Goal: Information Seeking & Learning: Learn about a topic

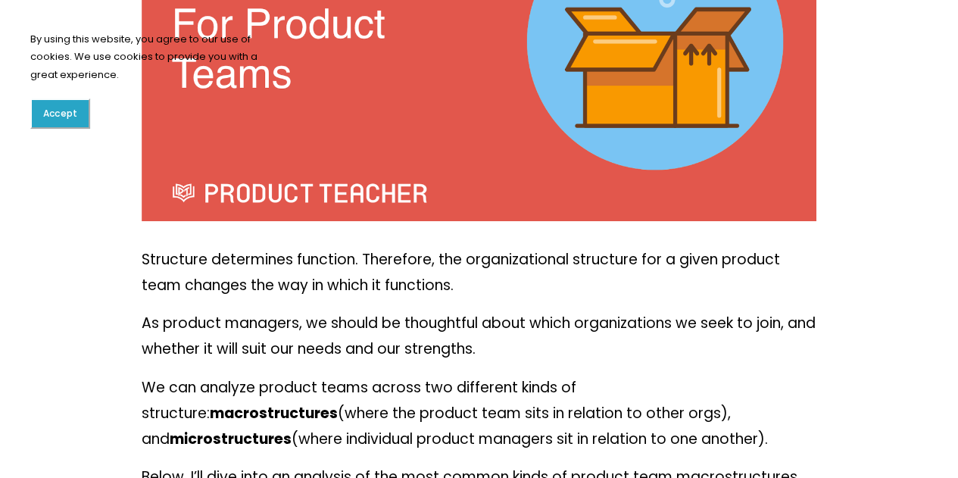
scroll to position [429, 0]
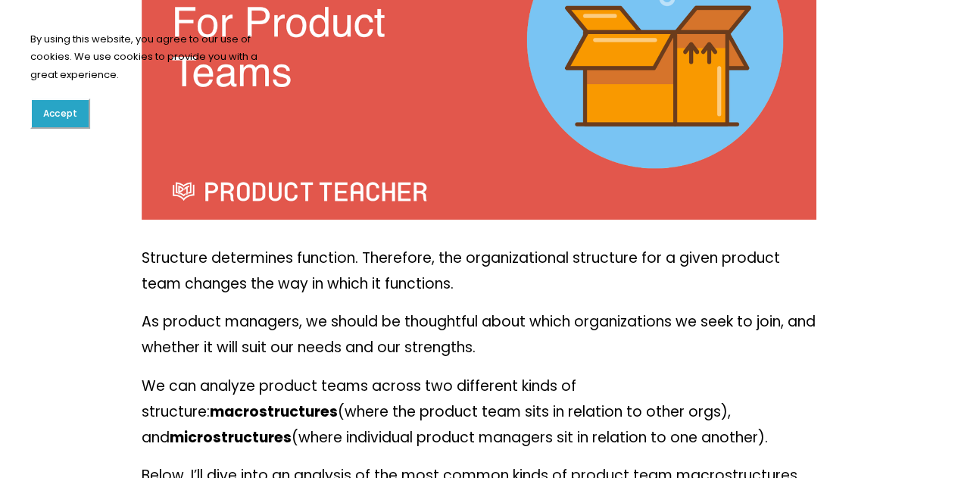
click at [348, 260] on p "Structure determines function. Therefore, the organizational structure for a gi…" at bounding box center [480, 271] width 676 height 52
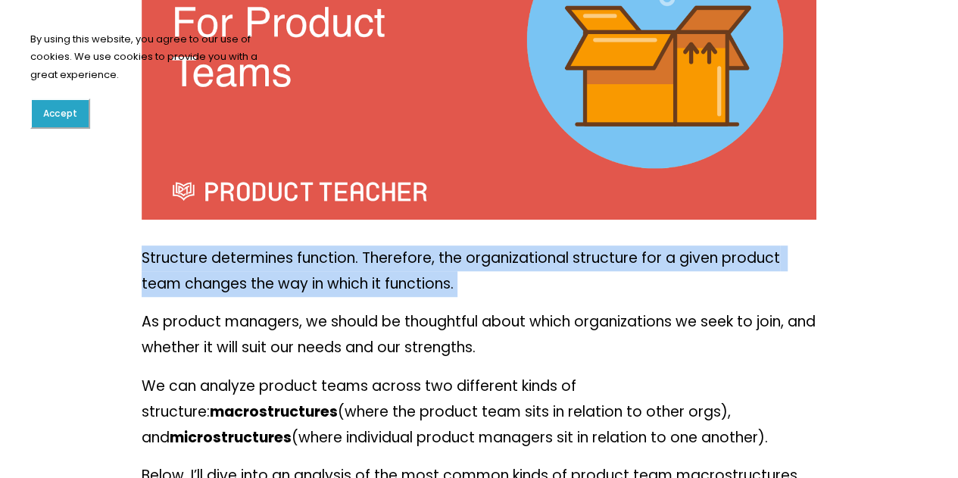
click at [348, 260] on p "Structure determines function. Therefore, the organizational structure for a gi…" at bounding box center [480, 271] width 676 height 52
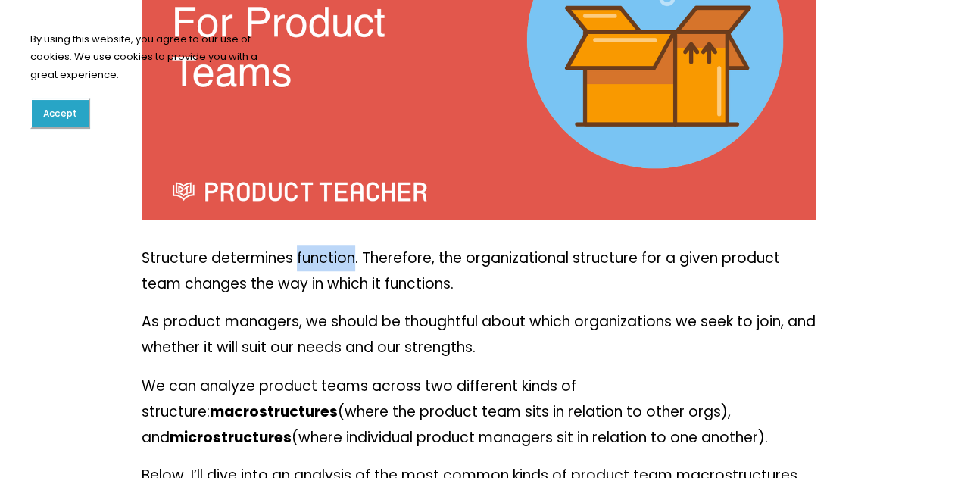
click at [348, 260] on p "Structure determines function. Therefore, the organizational structure for a gi…" at bounding box center [480, 271] width 676 height 52
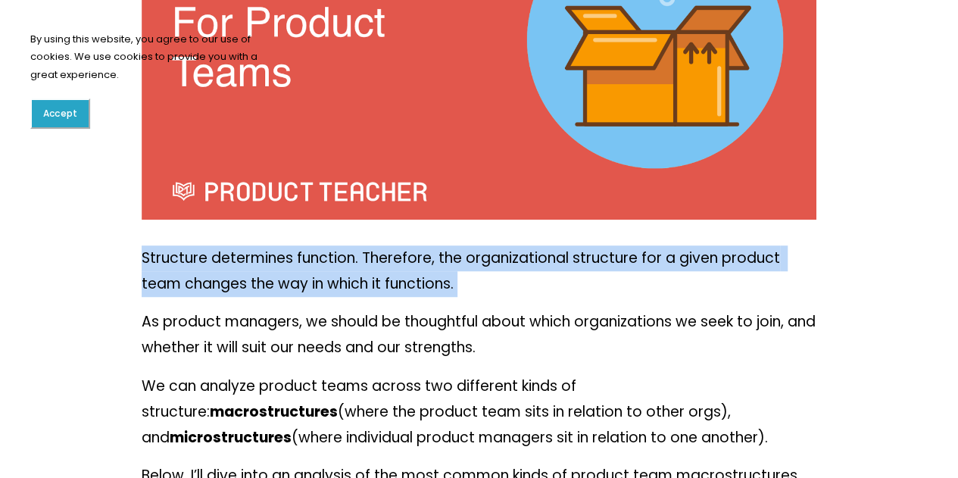
click at [348, 260] on p "Structure determines function. Therefore, the organizational structure for a gi…" at bounding box center [480, 271] width 676 height 52
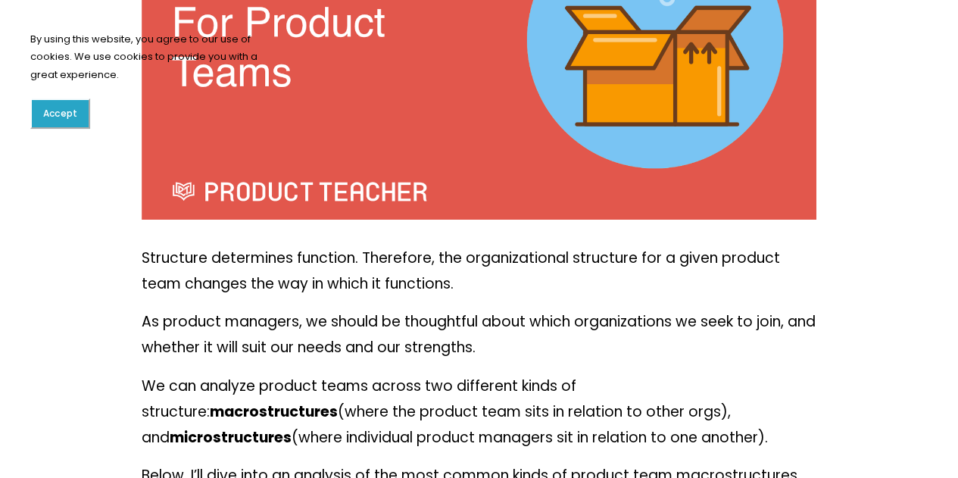
click at [374, 342] on p "As product managers, we should be thoughtful about which organizations we seek …" at bounding box center [480, 335] width 676 height 52
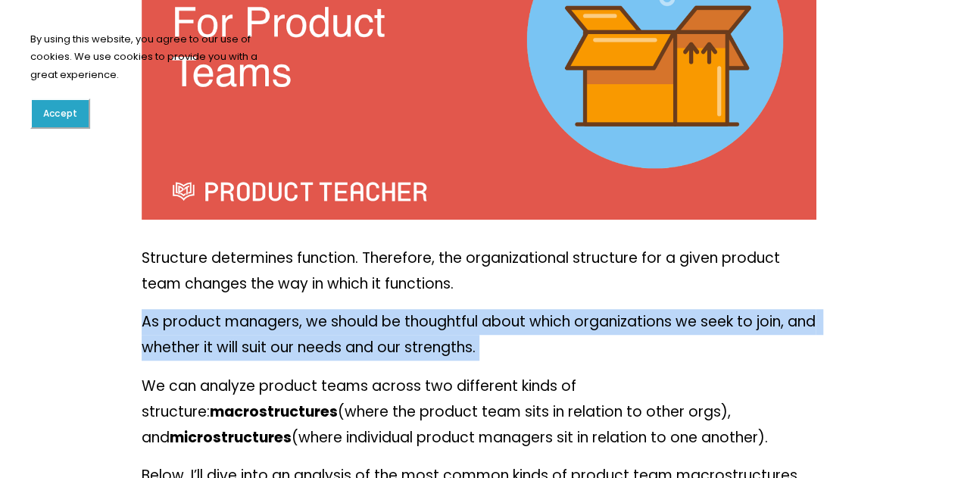
click at [374, 342] on p "As product managers, we should be thoughtful about which organizations we seek …" at bounding box center [480, 335] width 676 height 52
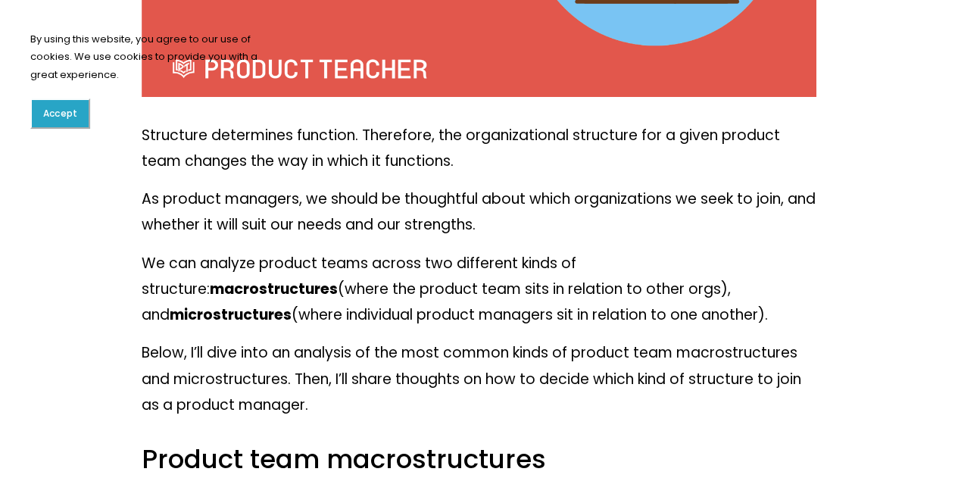
scroll to position [553, 0]
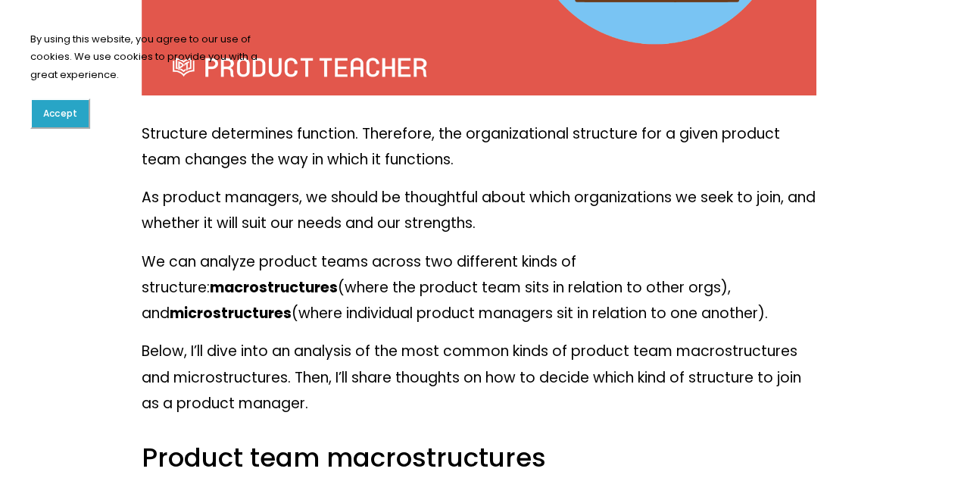
click at [400, 285] on p "We can analyze product teams across two different kinds of structure: macrostru…" at bounding box center [480, 288] width 676 height 78
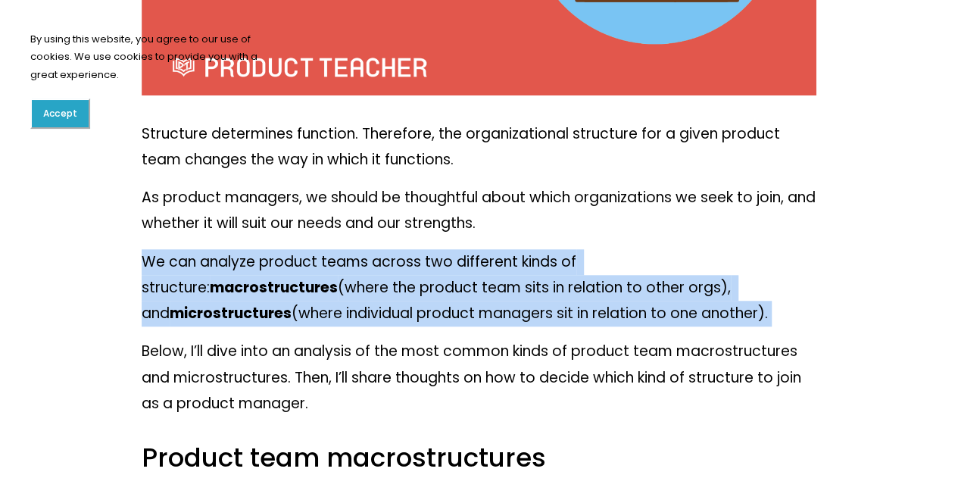
click at [400, 285] on p "We can analyze product teams across two different kinds of structure: macrostru…" at bounding box center [480, 288] width 676 height 78
click at [70, 105] on button "Accept" at bounding box center [60, 113] width 60 height 30
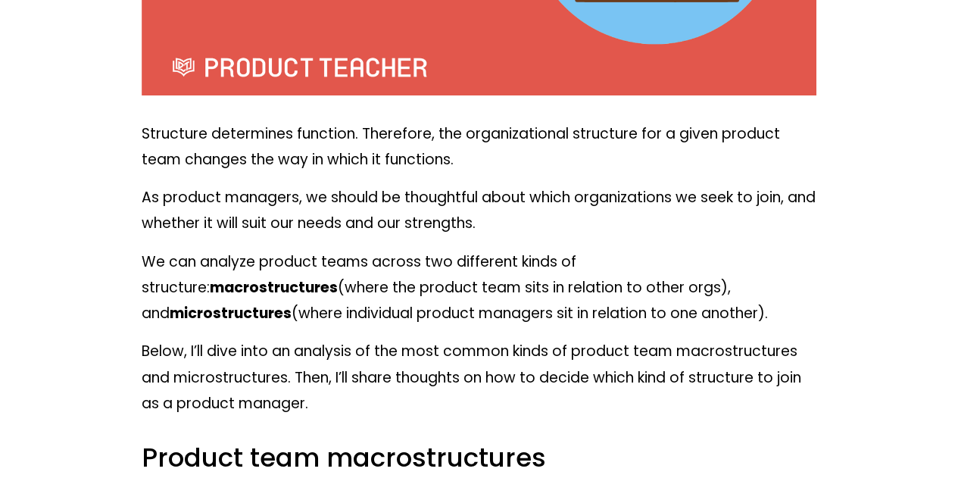
click at [459, 384] on p "Below, I’ll dive into an analysis of the most common kinds of product team macr…" at bounding box center [480, 378] width 676 height 78
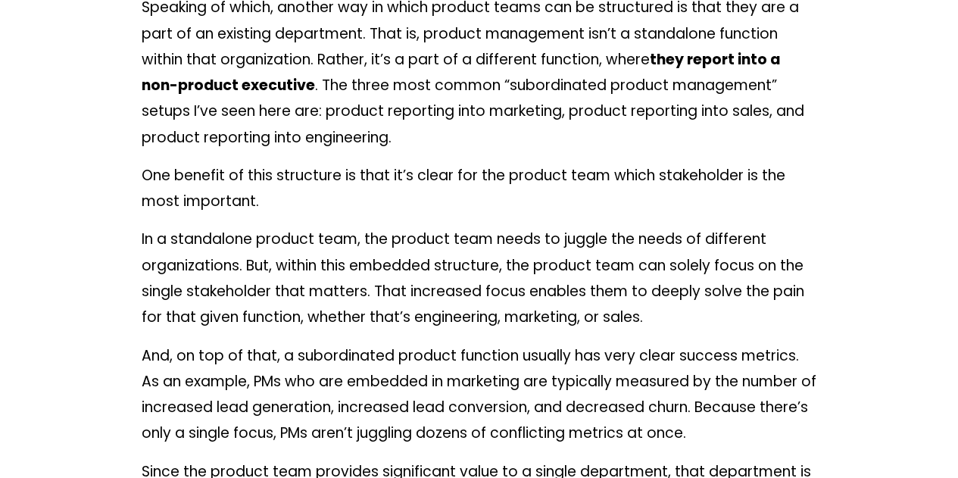
scroll to position [1678, 0]
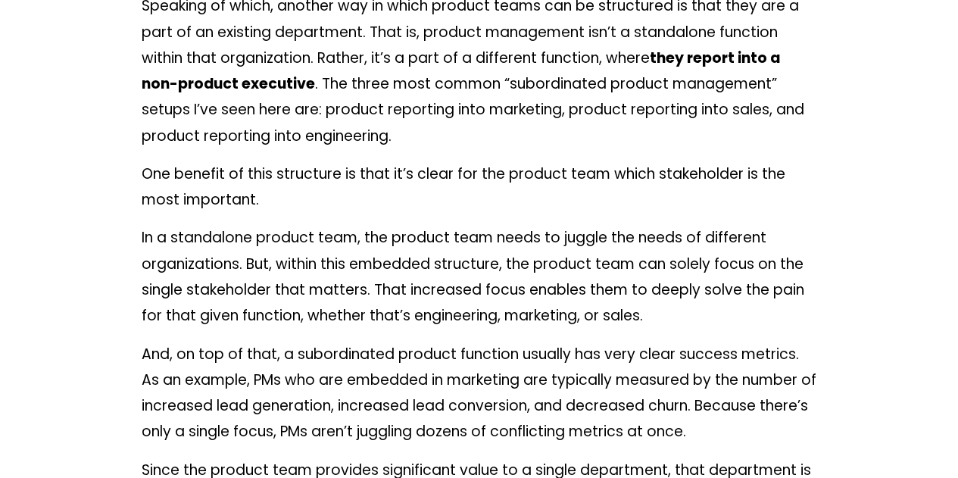
click at [547, 278] on p "In a standalone product team, the product team needs to juggle the needs of dif…" at bounding box center [480, 277] width 676 height 104
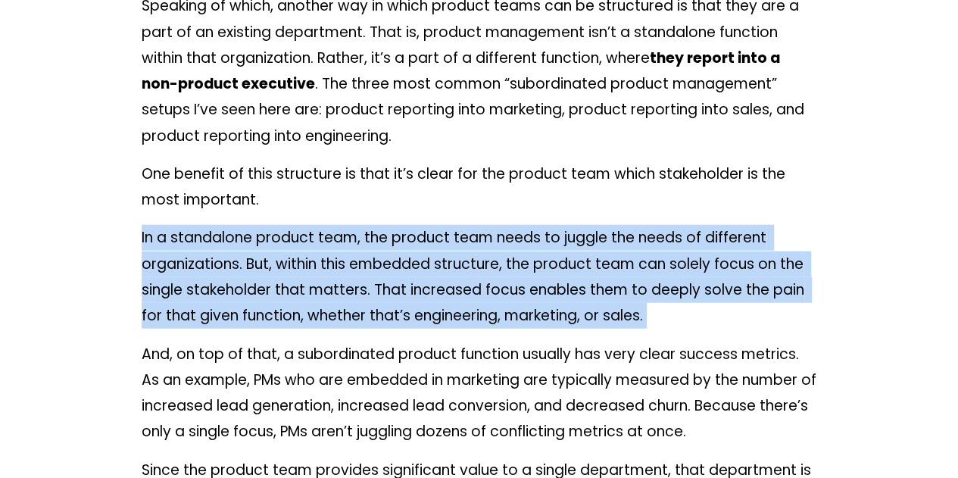
click at [547, 278] on p "In a standalone product team, the product team needs to juggle the needs of dif…" at bounding box center [480, 277] width 676 height 104
click at [505, 307] on p "In a standalone product team, the product team needs to juggle the needs of dif…" at bounding box center [480, 277] width 676 height 104
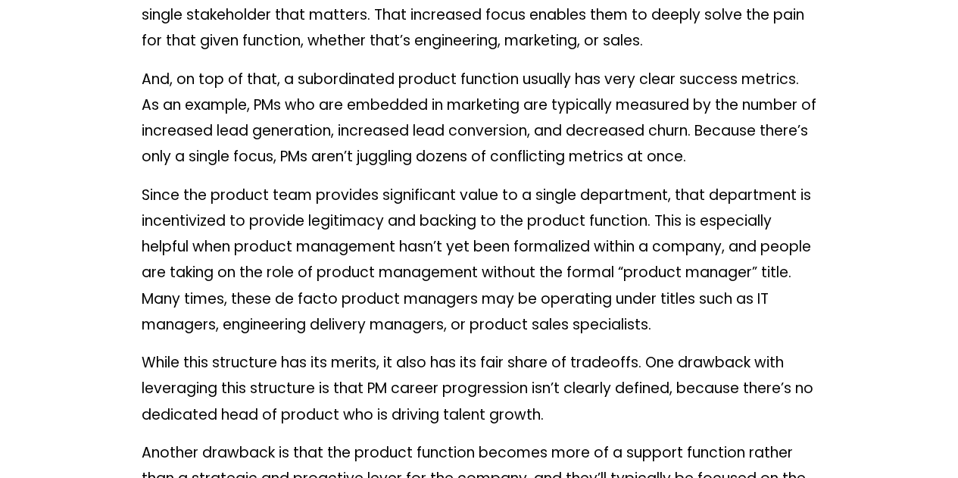
scroll to position [1954, 0]
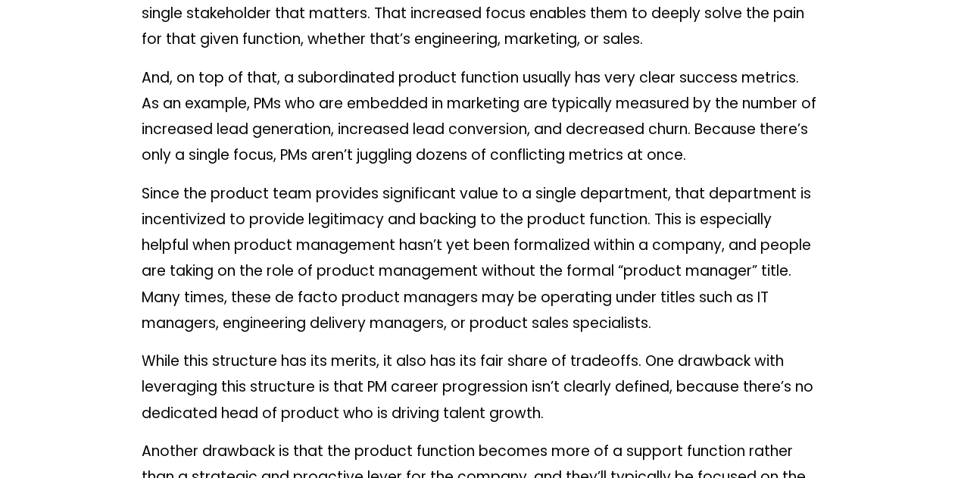
click at [341, 202] on p "Since the product team provides significant value to a single department, that …" at bounding box center [480, 259] width 676 height 156
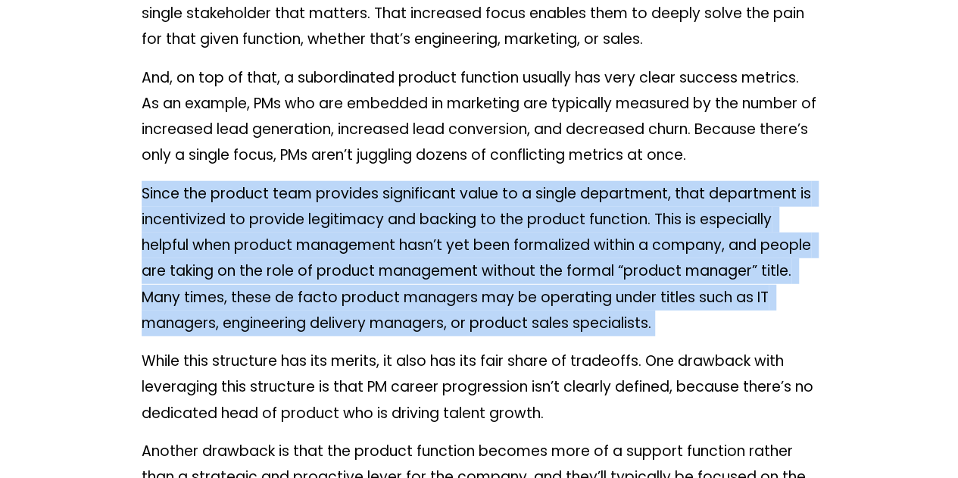
click at [341, 202] on p "Since the product team provides significant value to a single department, that …" at bounding box center [480, 259] width 676 height 156
click at [477, 251] on p "Since the product team provides significant value to a single department, that …" at bounding box center [480, 259] width 676 height 156
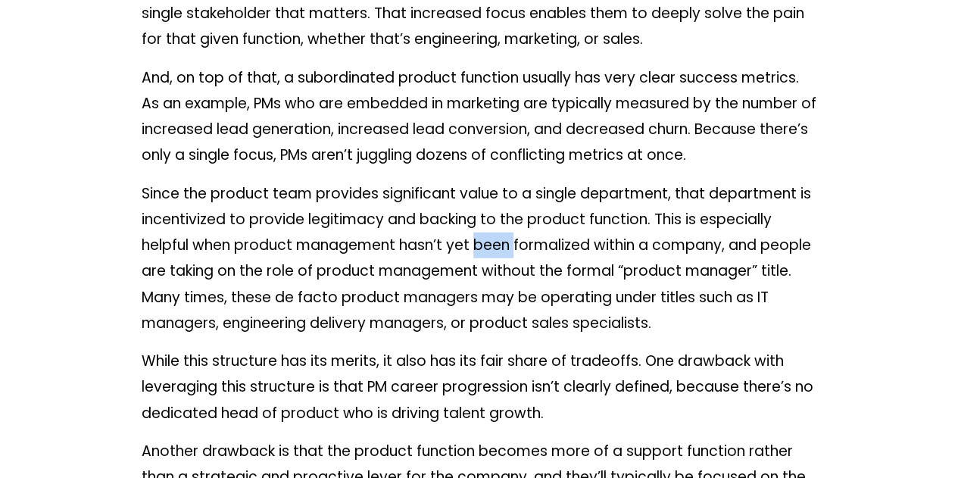
click at [477, 251] on p "Since the product team provides significant value to a single department, that …" at bounding box center [480, 259] width 676 height 156
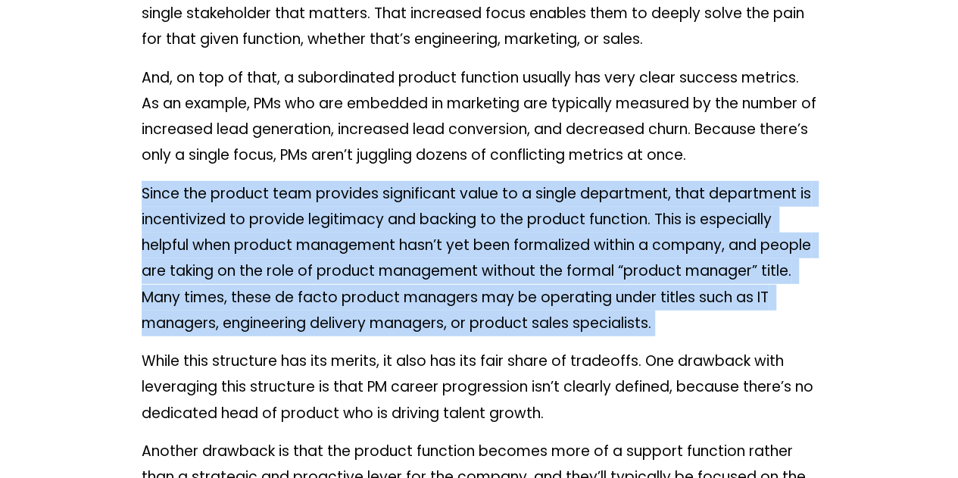
click at [477, 251] on p "Since the product team provides significant value to a single department, that …" at bounding box center [480, 259] width 676 height 156
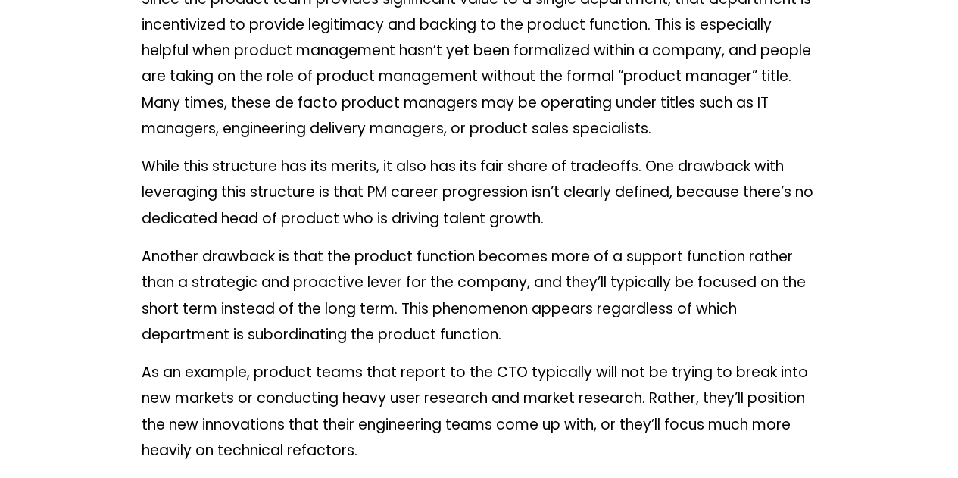
scroll to position [2150, 0]
click at [405, 170] on p "While this structure has its merits, it also has its fair share of tradeoffs. O…" at bounding box center [480, 192] width 676 height 78
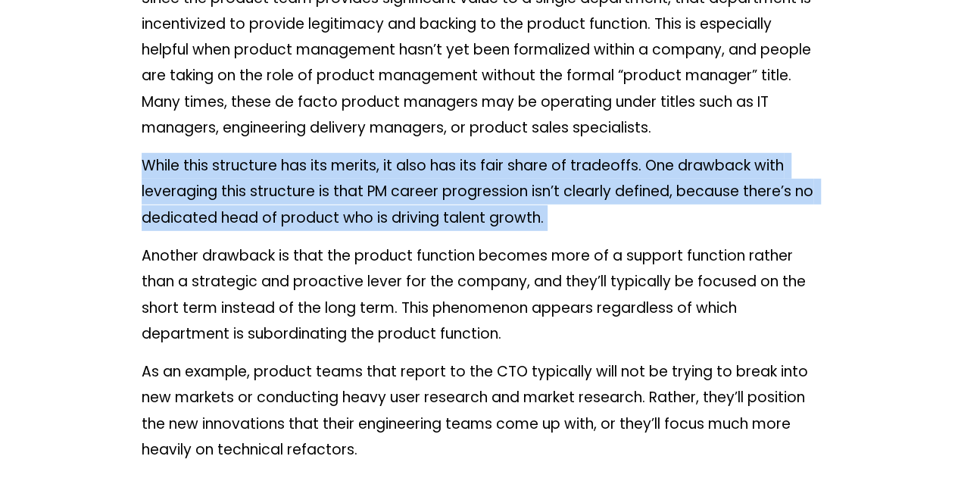
click at [405, 170] on p "While this structure has its merits, it also has its fair share of tradeoffs. O…" at bounding box center [480, 192] width 676 height 78
click at [433, 183] on p "While this structure has its merits, it also has its fair share of tradeoffs. O…" at bounding box center [480, 192] width 676 height 78
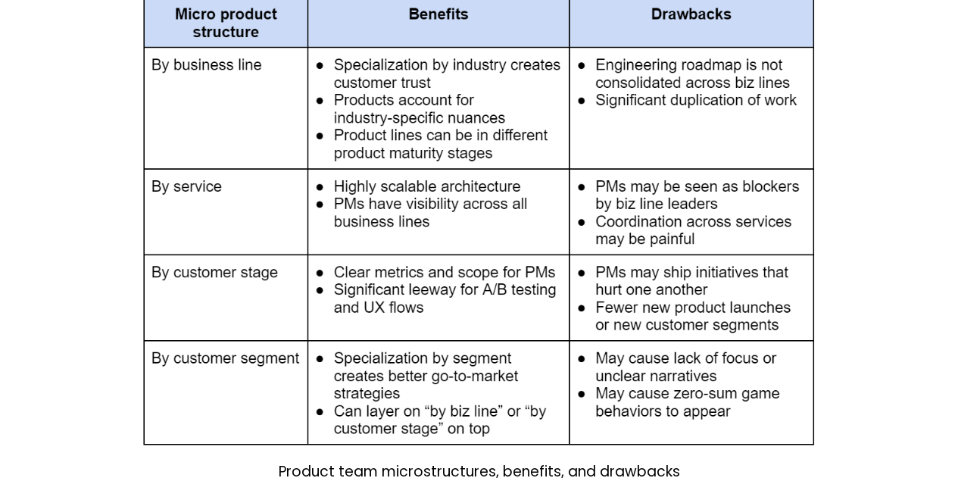
scroll to position [7655, 0]
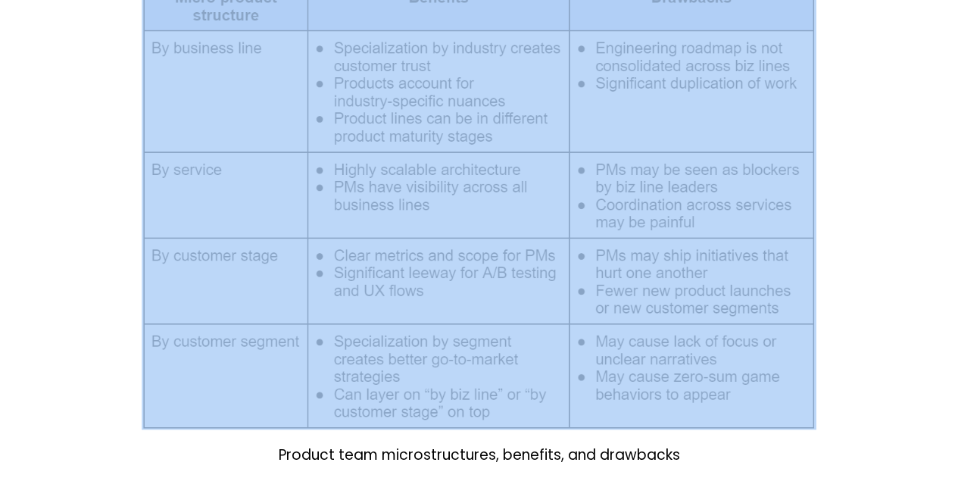
drag, startPoint x: 832, startPoint y: 439, endPoint x: 523, endPoint y: 260, distance: 357.1
